Goal: Task Accomplishment & Management: Manage account settings

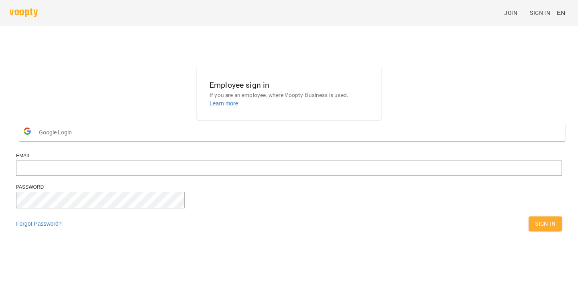
click at [284, 177] on div "Email" at bounding box center [289, 167] width 546 height 31
click at [283, 175] on input "email" at bounding box center [289, 167] width 546 height 15
type input "**********"
click at [535, 228] on span "Sign In" at bounding box center [545, 223] width 20 height 10
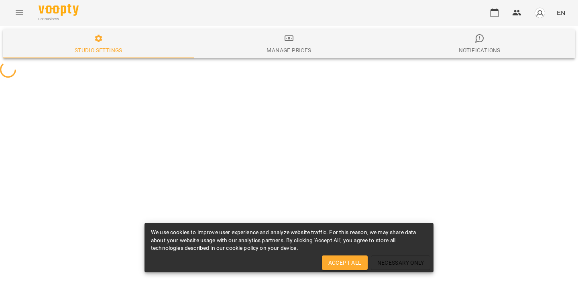
select select "**"
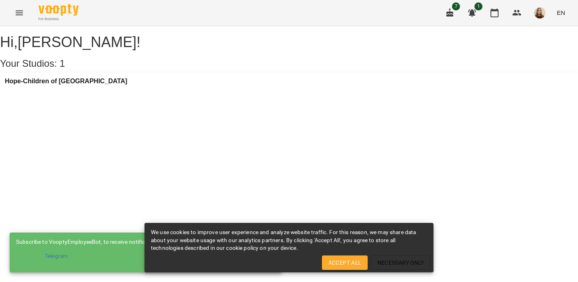
click at [337, 265] on span "Accept All" at bounding box center [344, 262] width 33 height 10
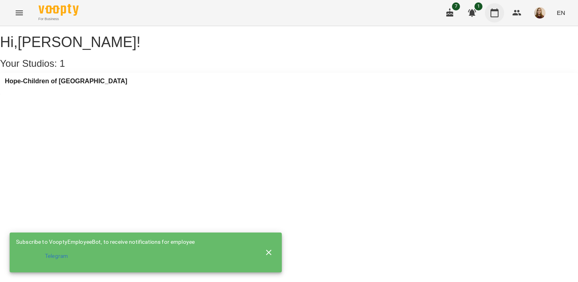
click at [498, 10] on icon "button" at bounding box center [495, 12] width 8 height 9
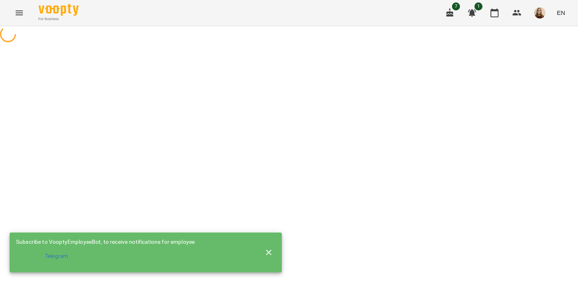
click at [563, 10] on span "EN" at bounding box center [561, 12] width 8 height 8
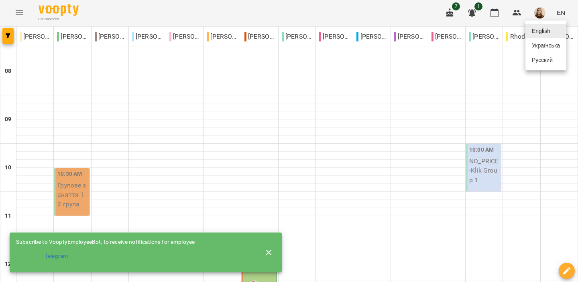
click at [544, 48] on div "Українська" at bounding box center [546, 45] width 41 height 14
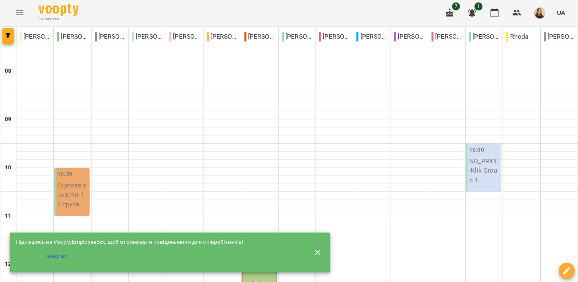
click at [71, 187] on p "Групове заняття - 12 група" at bounding box center [72, 194] width 30 height 29
click at [72, 188] on p "Групове заняття - 12 група" at bounding box center [72, 194] width 30 height 29
click at [320, 251] on icon "button" at bounding box center [318, 252] width 10 height 10
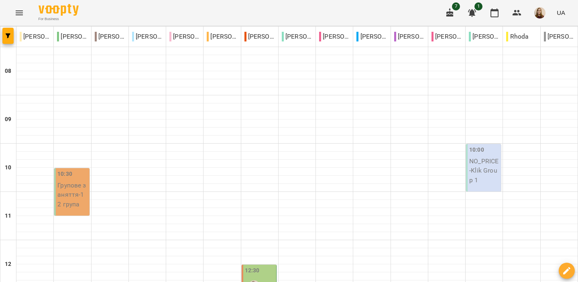
click at [63, 178] on label "10:30" at bounding box center [64, 173] width 15 height 9
click at [10, 29] on button "button" at bounding box center [7, 36] width 11 height 16
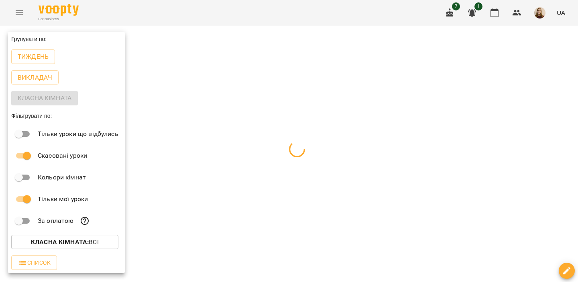
click at [181, 175] on div at bounding box center [289, 141] width 578 height 282
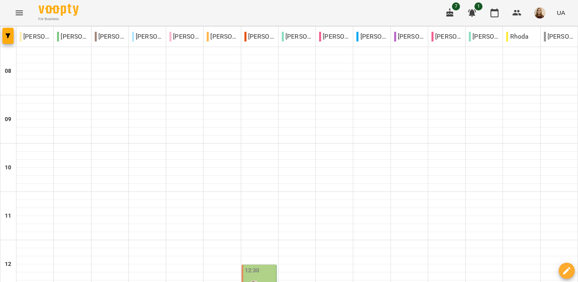
scroll to position [166, 0]
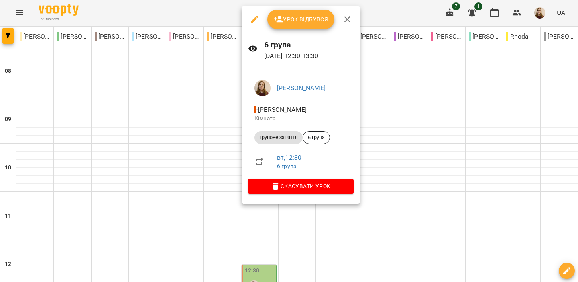
click at [194, 94] on div at bounding box center [289, 141] width 578 height 282
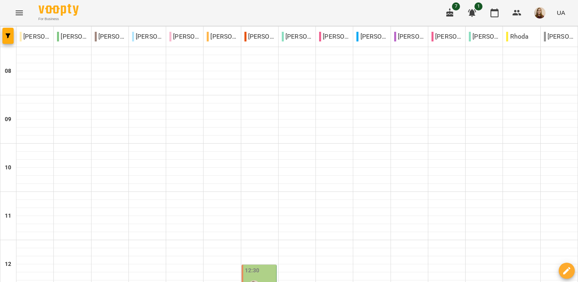
type input "**********"
click at [2, 33] on button "button" at bounding box center [7, 36] width 11 height 16
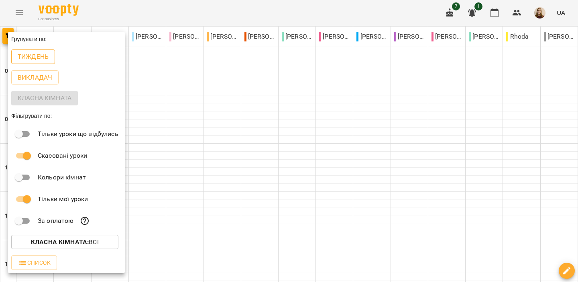
click at [38, 60] on p "Тиждень" at bounding box center [33, 57] width 31 height 10
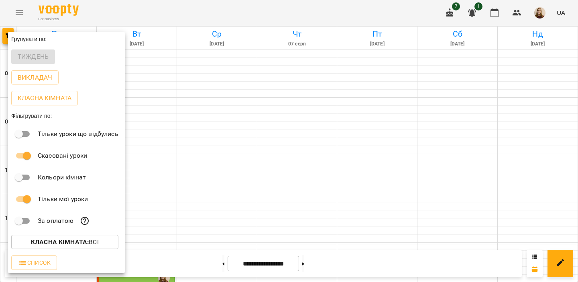
click at [215, 136] on div at bounding box center [289, 141] width 578 height 282
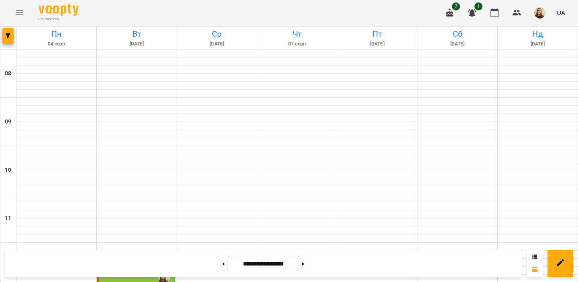
scroll to position [146, 0]
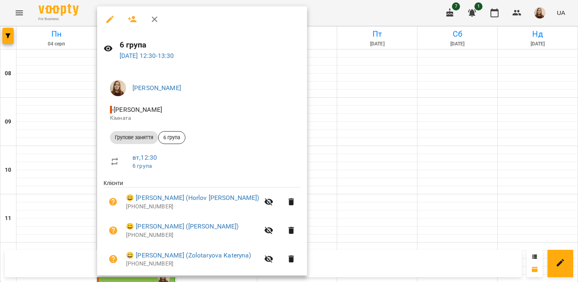
click at [110, 21] on icon "button" at bounding box center [110, 19] width 10 height 10
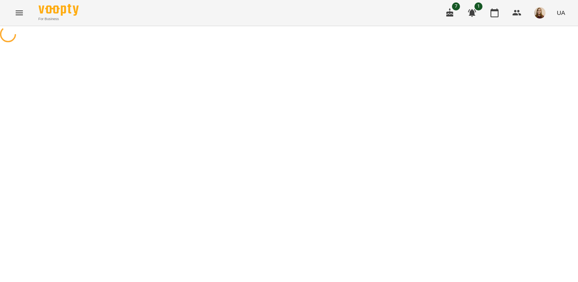
select select "**********"
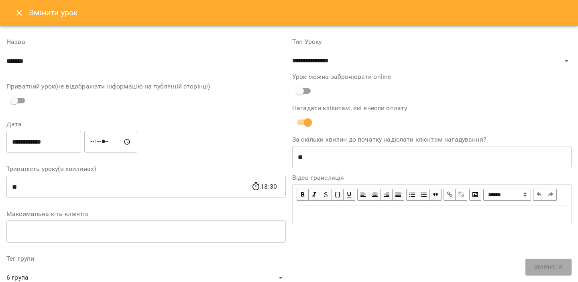
click at [16, 11] on icon "Close" at bounding box center [19, 13] width 10 height 10
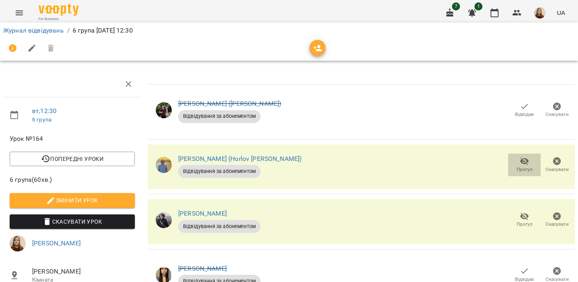
click at [529, 163] on span "Прогул" at bounding box center [524, 164] width 23 height 16
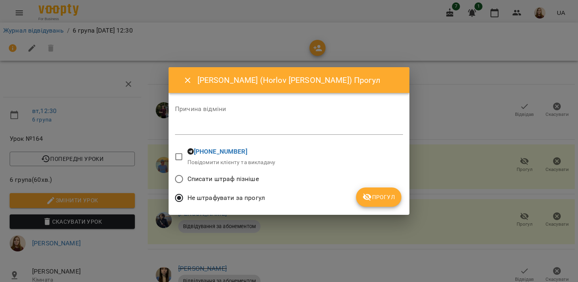
click at [183, 84] on button "Close" at bounding box center [187, 80] width 19 height 19
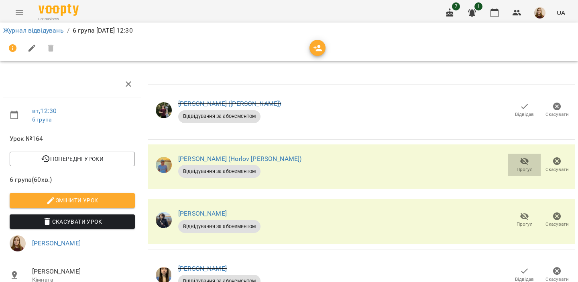
click at [525, 164] on icon "button" at bounding box center [525, 161] width 10 height 10
click at [539, 8] on img "button" at bounding box center [539, 12] width 11 height 11
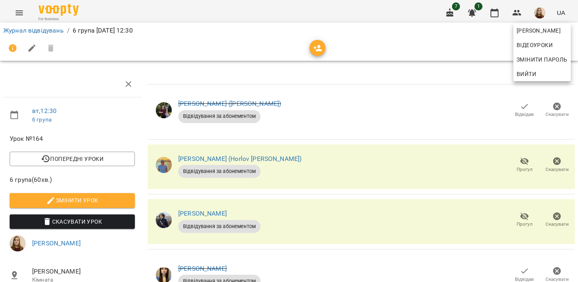
click at [538, 10] on div at bounding box center [289, 141] width 578 height 282
click at [529, 160] on icon "button" at bounding box center [525, 161] width 10 height 10
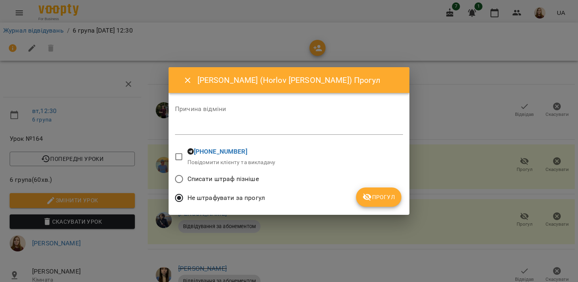
click at [237, 200] on span "Не штрафувати за прогул" at bounding box center [227, 198] width 78 height 10
